Goal: Information Seeking & Learning: Find specific fact

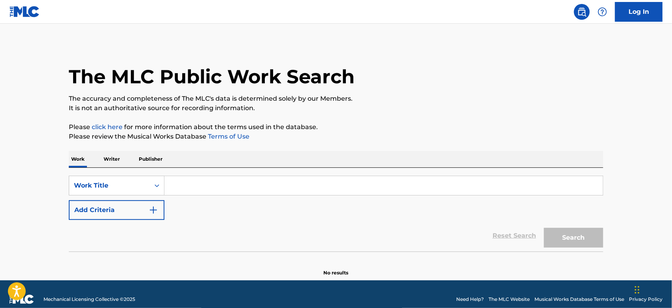
click at [121, 155] on p "Writer" at bounding box center [111, 159] width 21 height 17
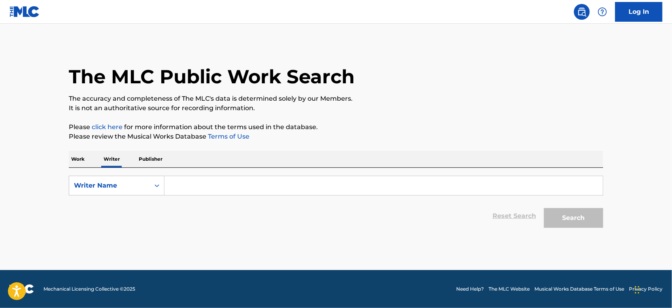
click at [209, 181] on input "Search Form" at bounding box center [383, 185] width 438 height 19
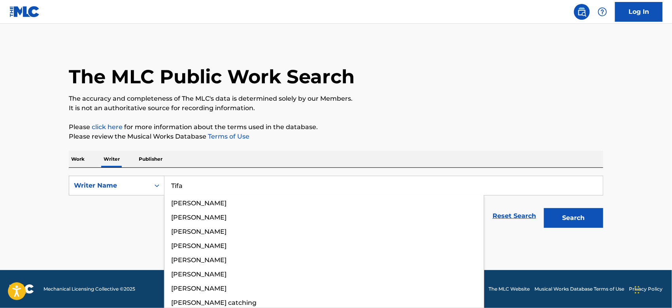
type input "Tifa"
click at [544, 208] on button "Search" at bounding box center [573, 218] width 59 height 20
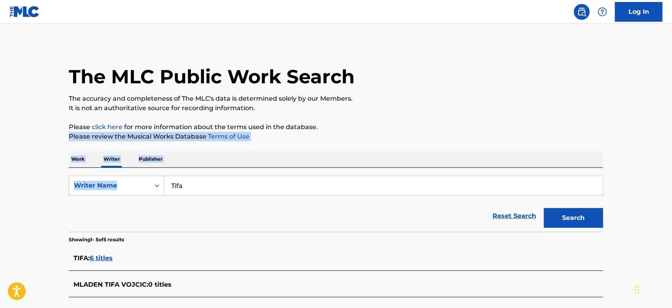
drag, startPoint x: 666, startPoint y: 123, endPoint x: 674, endPoint y: 194, distance: 71.5
click at [672, 194] on html "Press Alt+1 for screen-reader mode, Alt+0 to cancel Accessibility Screen-Reader…" at bounding box center [336, 154] width 672 height 308
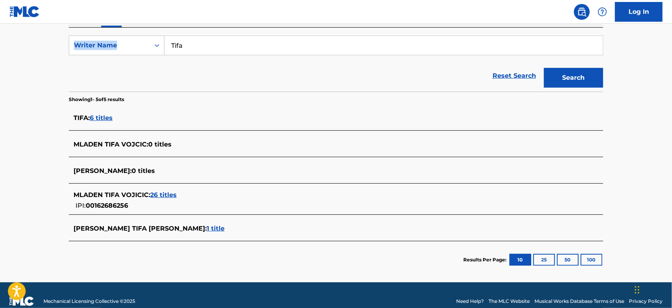
scroll to position [141, 0]
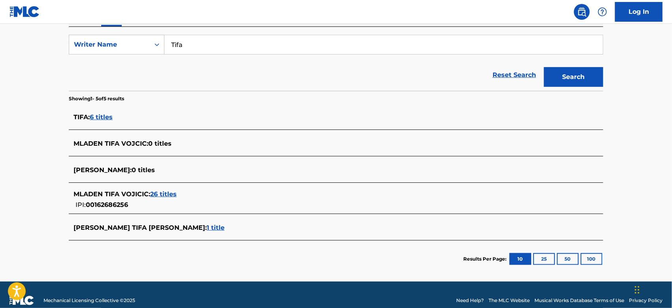
click at [100, 119] on span "6 titles" at bounding box center [101, 117] width 23 height 8
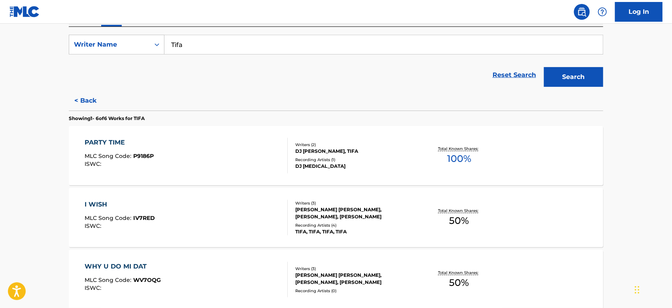
drag, startPoint x: 663, startPoint y: 187, endPoint x: 674, endPoint y: 248, distance: 61.5
click at [672, 167] on html "Accessibility Screen-Reader Guide, Feedback, and Issue Reporting | New window L…" at bounding box center [336, 13] width 672 height 308
click at [365, 167] on div "DJ [MEDICAL_DATA]" at bounding box center [354, 166] width 119 height 7
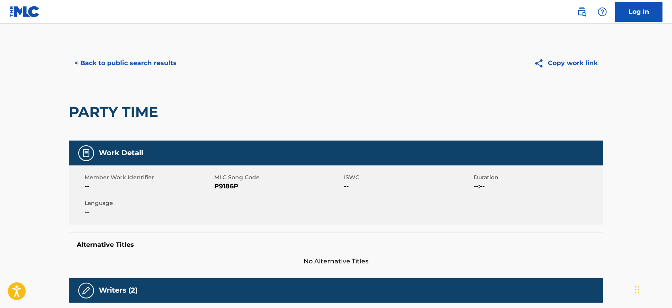
click at [555, 59] on button "Copy work link" at bounding box center [565, 63] width 75 height 20
click at [84, 153] on img at bounding box center [85, 153] width 9 height 9
click at [660, 129] on main "< Back to public search results Copy work link PARTY TIME Work Detail Member Wo…" at bounding box center [336, 294] width 672 height 541
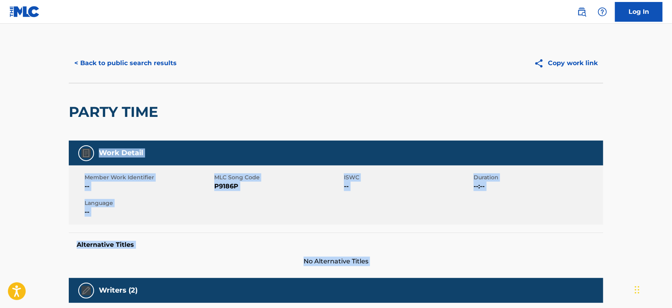
drag, startPoint x: 660, startPoint y: 129, endPoint x: 674, endPoint y: 251, distance: 123.3
click at [672, 251] on html "Accessibility Screen-Reader Guide, Feedback, and Issue Reporting | New window L…" at bounding box center [336, 154] width 672 height 308
click at [582, 252] on div "Alternative Titles No Alternative Titles" at bounding box center [336, 250] width 534 height 34
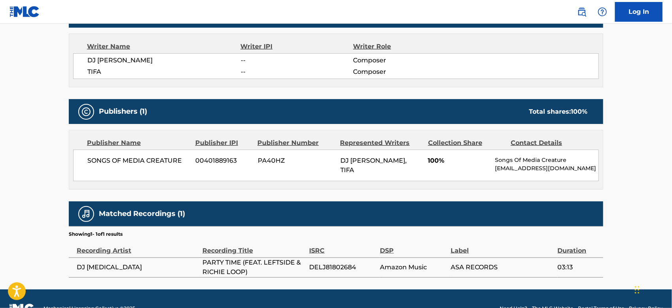
scroll to position [281, 0]
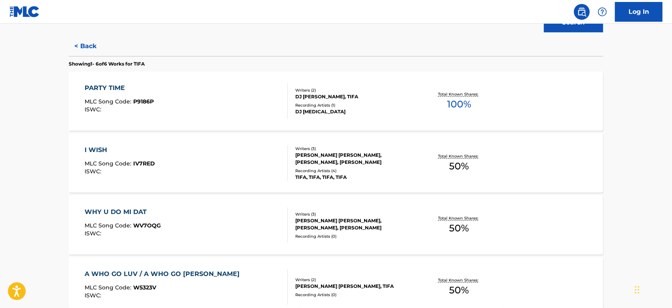
scroll to position [194, 0]
